Goal: Check status: Check status

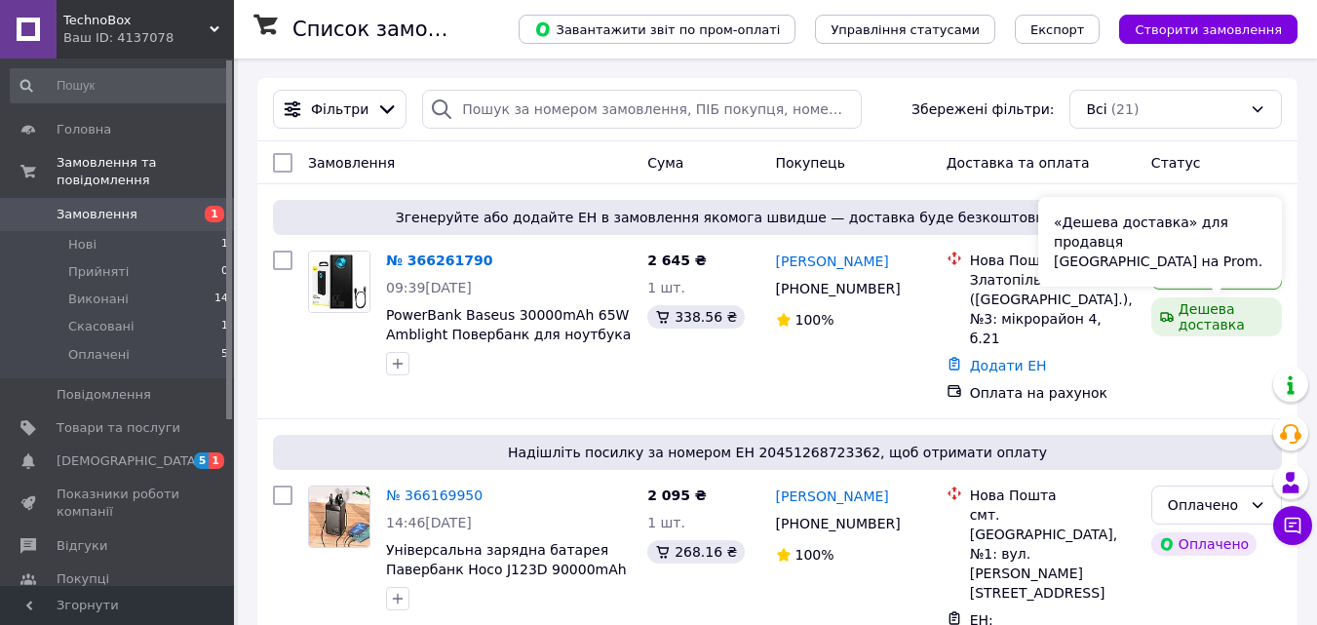
click at [1236, 267] on div "«Дешева доставка» для продавця [GEOGRAPHIC_DATA] на Prom." at bounding box center [1160, 242] width 244 height 90
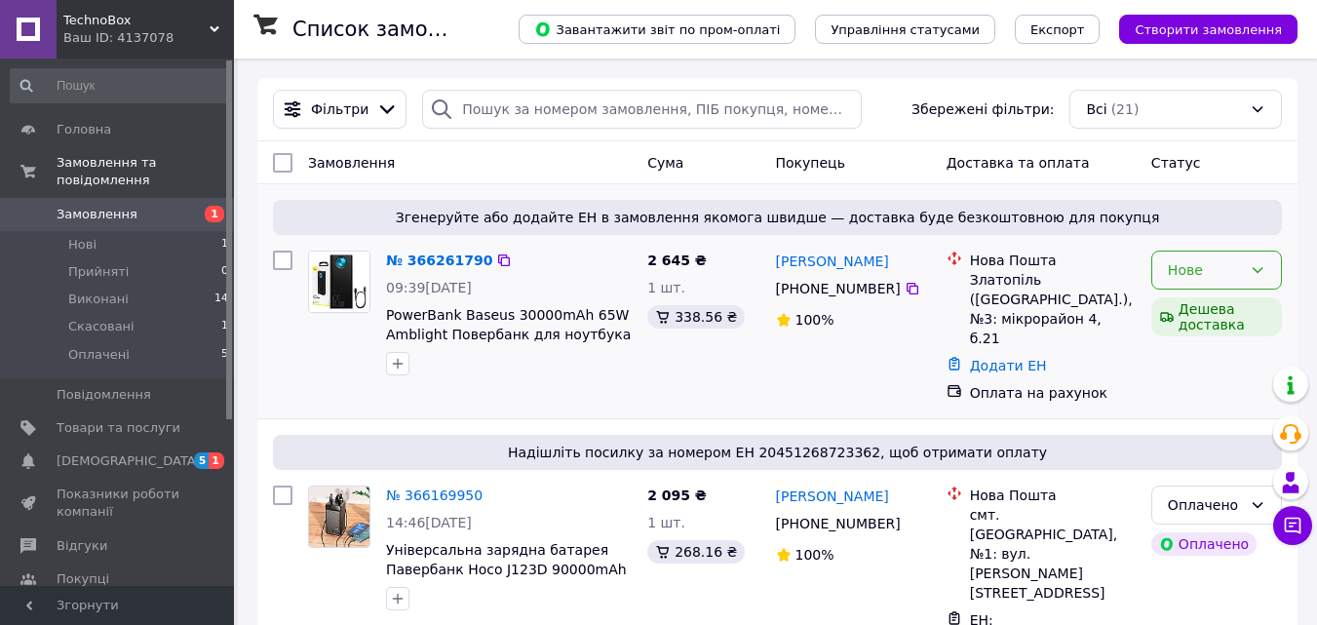
click at [1256, 271] on icon at bounding box center [1258, 270] width 11 height 6
click at [1234, 308] on li "Прийнято" at bounding box center [1216, 312] width 129 height 35
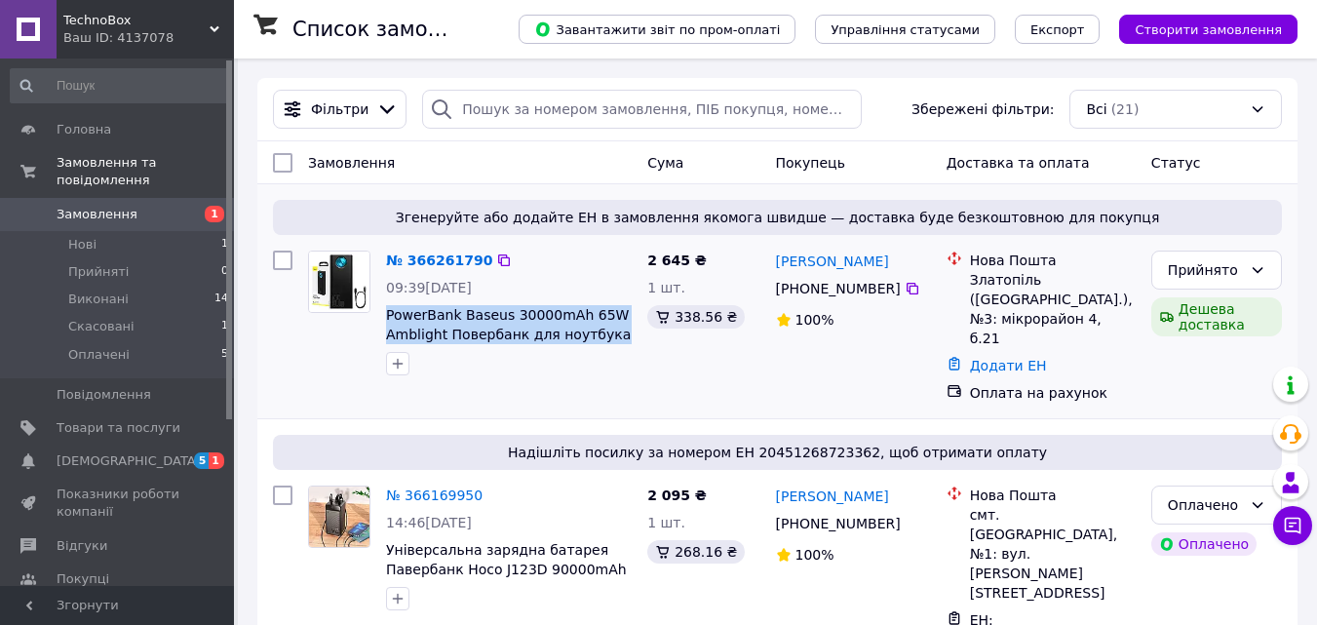
drag, startPoint x: 623, startPoint y: 335, endPoint x: 380, endPoint y: 313, distance: 243.8
click at [380, 313] on div "№ 366261790 09:39[DATE] PowerBank Baseus 30000mAh 65W Amblight Повербанк для но…" at bounding box center [508, 313] width 261 height 140
copy span "PowerBank Baseus 30000mAh 65W Amblight Повербанк для ноутбука зі"
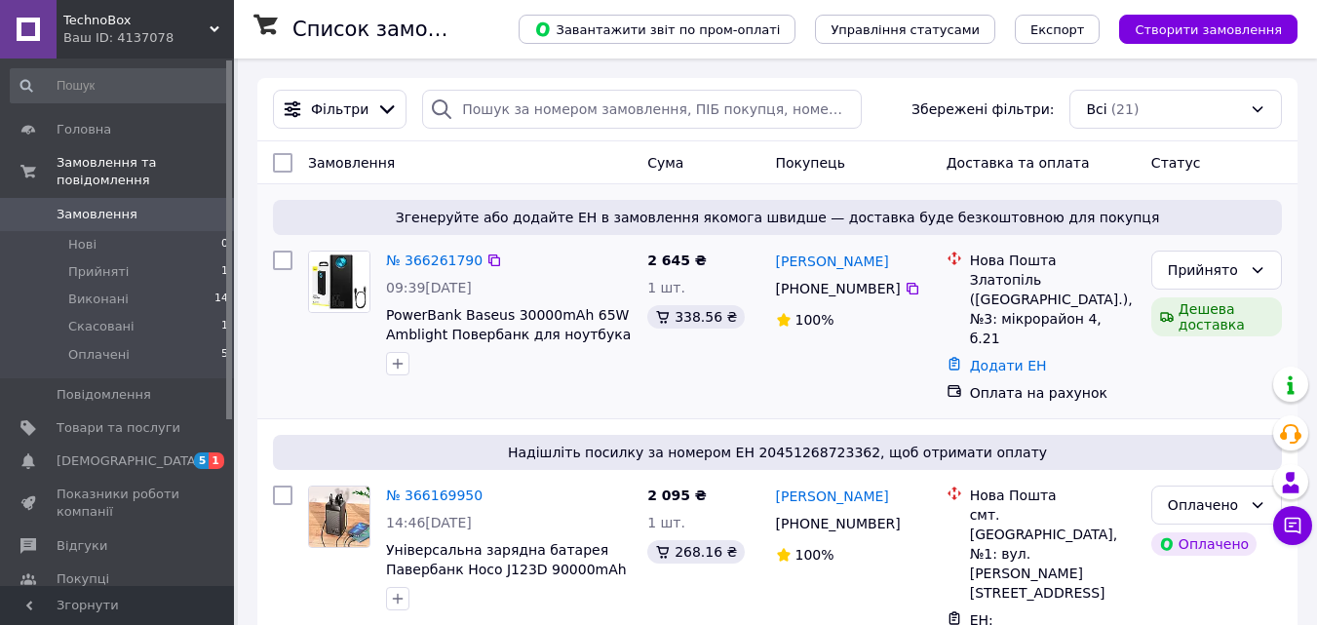
scroll to position [97, 0]
